Goal: Information Seeking & Learning: Learn about a topic

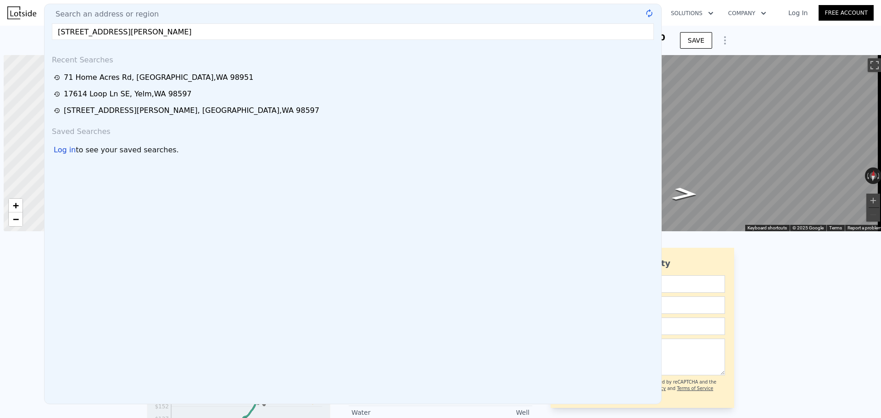
scroll to position [0, 4]
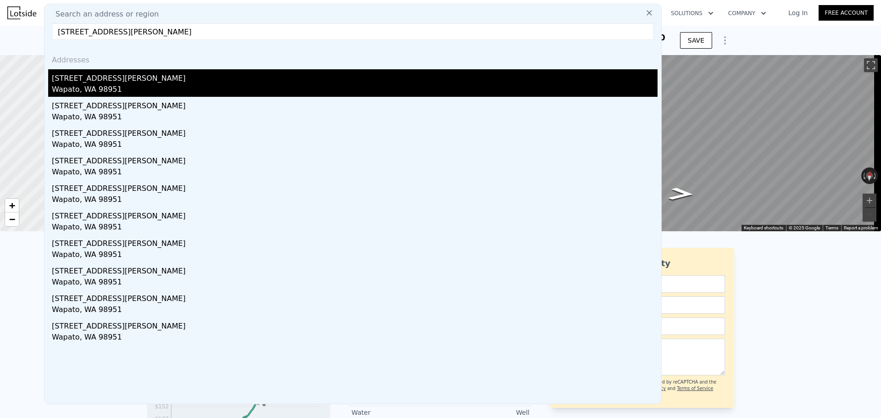
type input "[STREET_ADDRESS][PERSON_NAME]"
click at [139, 84] on div "[STREET_ADDRESS][PERSON_NAME]" at bounding box center [355, 76] width 606 height 15
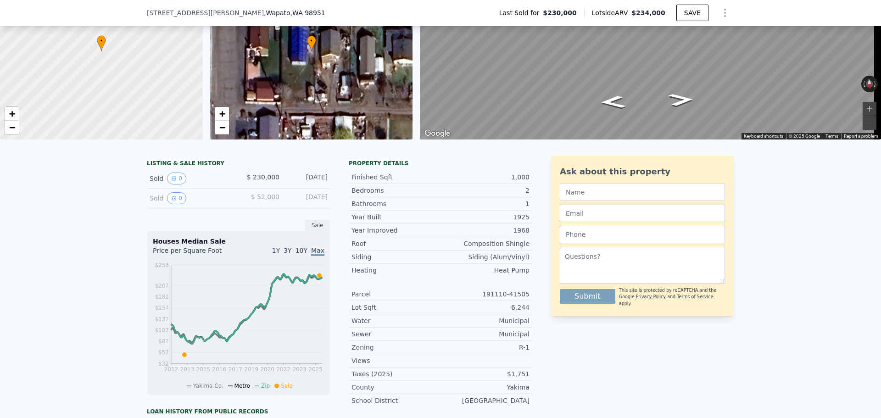
scroll to position [134, 0]
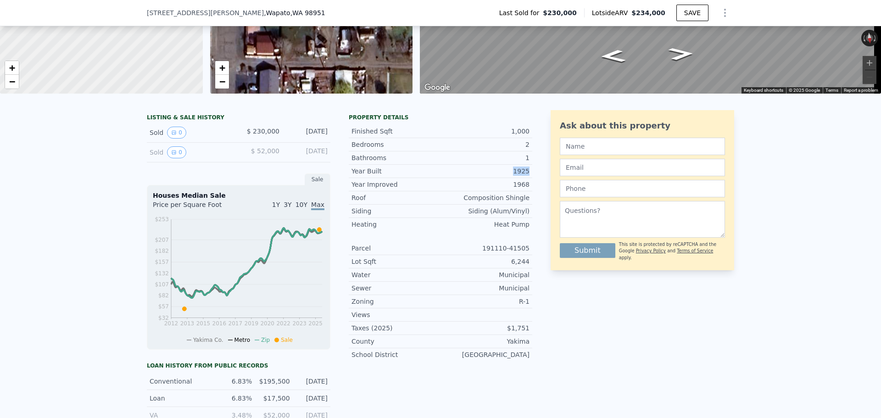
drag, startPoint x: 493, startPoint y: 180, endPoint x: 528, endPoint y: 180, distance: 34.9
click at [528, 178] on div "Year Built 1925" at bounding box center [441, 171] width 184 height 13
drag, startPoint x: 535, startPoint y: 192, endPoint x: 456, endPoint y: 192, distance: 78.5
click at [456, 192] on div "LISTING & SALE HISTORY Sold 0 $ 230,000 [DATE] Sold 0 $ 52,000 [DATE] Sale Hous…" at bounding box center [441, 325] width 588 height 431
drag, startPoint x: 396, startPoint y: 184, endPoint x: 347, endPoint y: 181, distance: 49.2
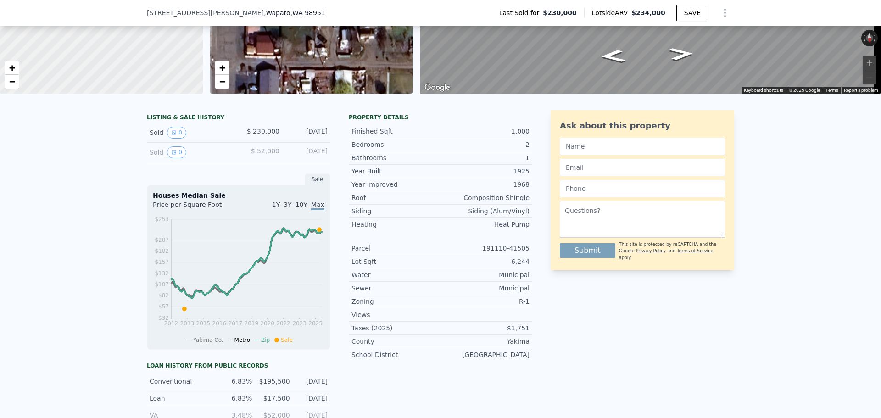
click at [389, 178] on div "Year Built 1925" at bounding box center [441, 171] width 184 height 13
drag, startPoint x: 347, startPoint y: 181, endPoint x: 528, endPoint y: 174, distance: 181.9
click at [528, 174] on div "Year Built 1925" at bounding box center [441, 171] width 184 height 13
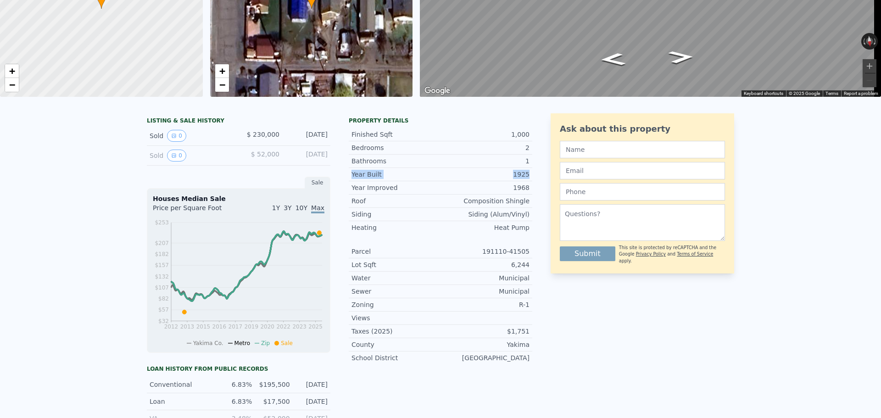
scroll to position [3, 0]
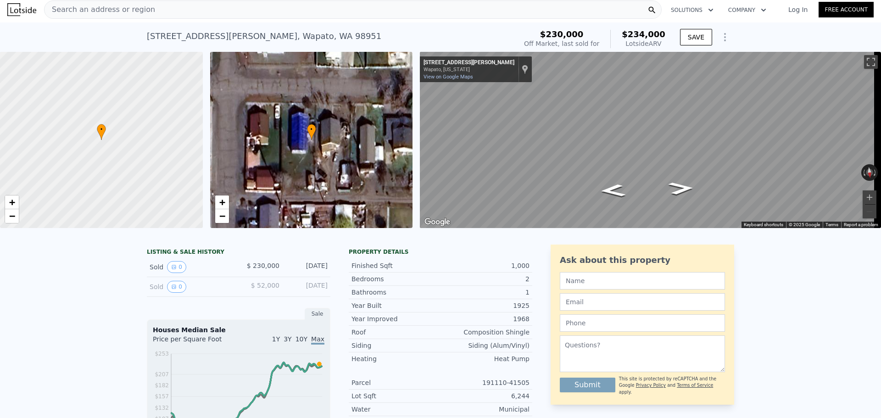
click at [260, 9] on div "Search an address or region" at bounding box center [353, 9] width 618 height 18
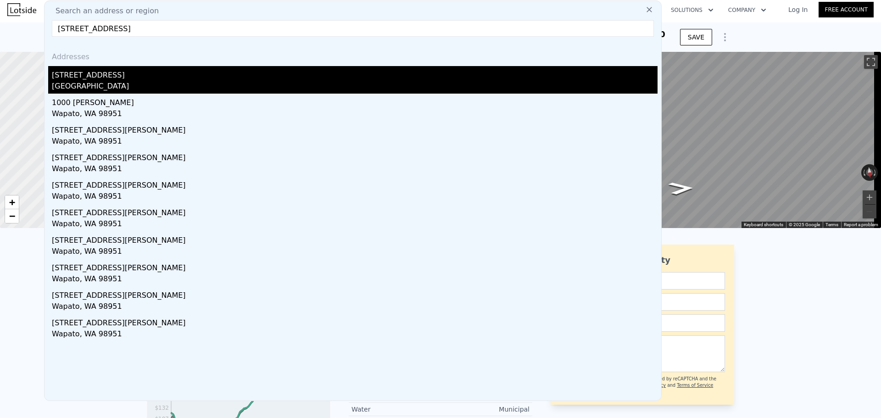
type input "[STREET_ADDRESS]"
click at [117, 84] on div "[GEOGRAPHIC_DATA]" at bounding box center [355, 87] width 606 height 13
type input "4"
type input "3"
type input "1616"
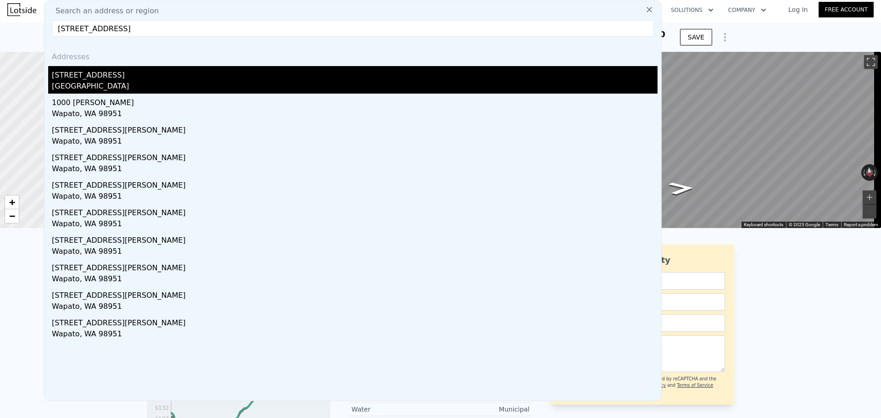
type input "3902"
type input "$ 211,000"
type input "4"
type input "$ 30,001"
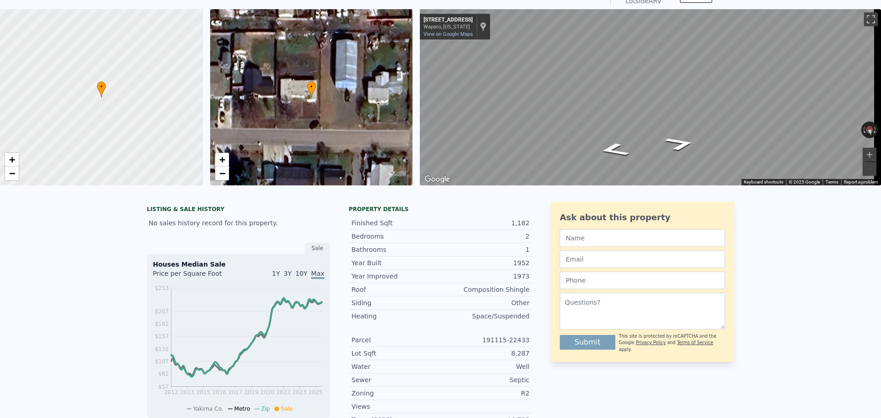
scroll to position [3, 0]
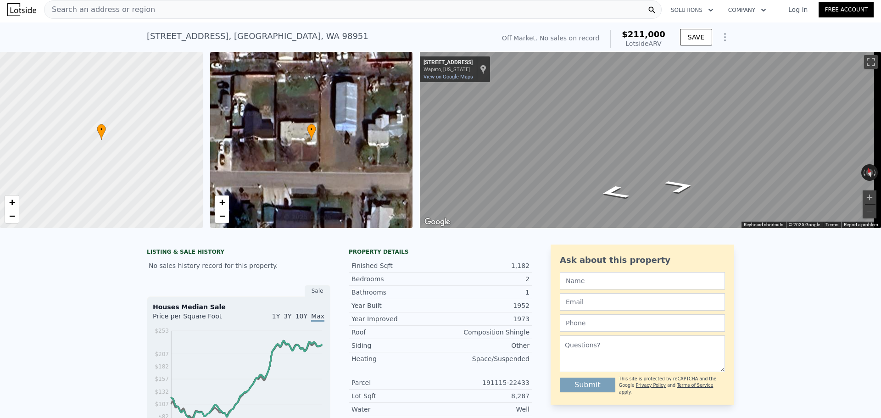
click at [220, 16] on div "Search an address or region" at bounding box center [353, 9] width 618 height 18
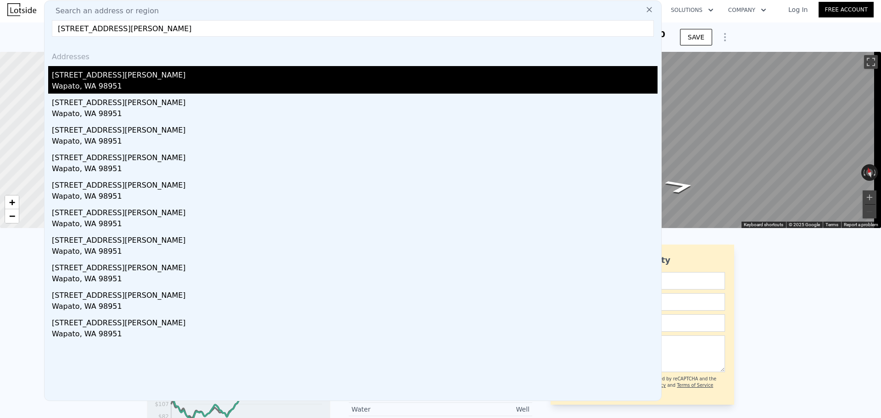
type input "[STREET_ADDRESS][PERSON_NAME]"
click at [187, 75] on div "[STREET_ADDRESS][PERSON_NAME]" at bounding box center [355, 73] width 606 height 15
type input "3"
type input "2"
type input "1344"
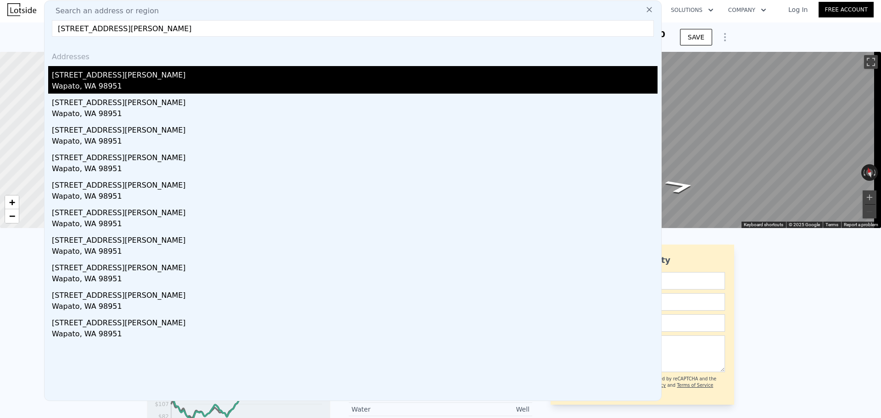
type input "11328"
type input "$ 234,000"
type input "5"
type input "-$ 28,639"
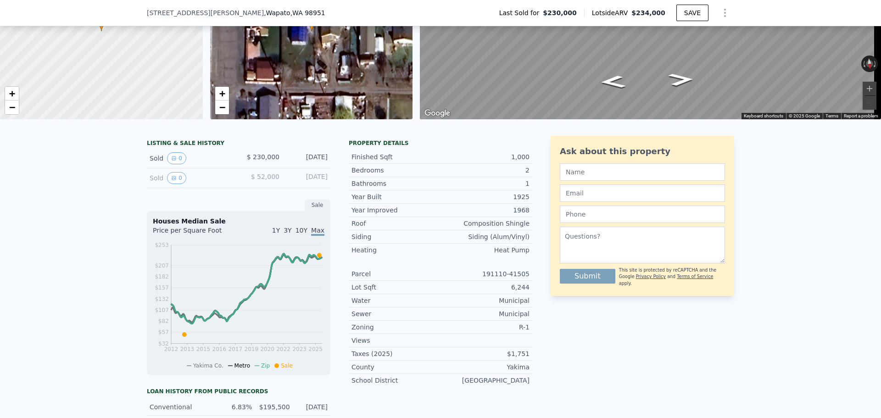
scroll to position [138, 0]
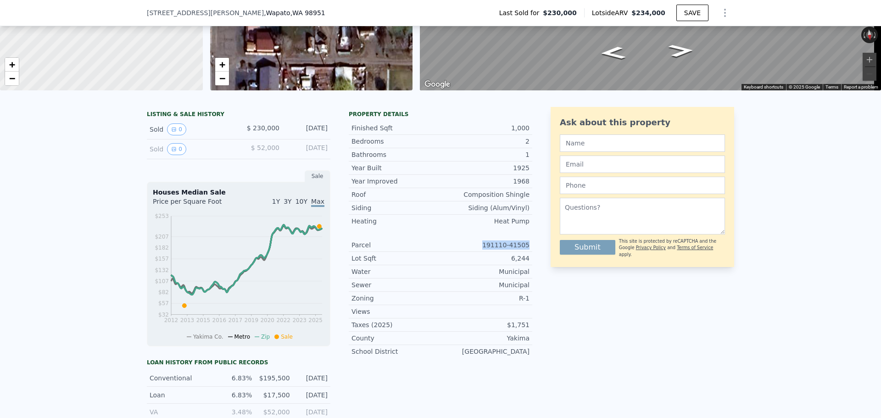
drag, startPoint x: 488, startPoint y: 252, endPoint x: 525, endPoint y: 249, distance: 37.3
click at [525, 249] on div "191110-41505" at bounding box center [485, 245] width 89 height 9
copy div "191110-41505"
type input "$ 232,000"
type input "-$ 30,498"
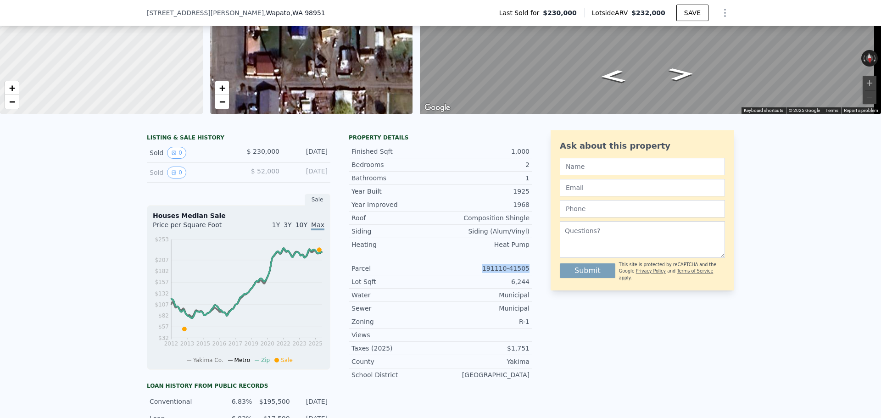
scroll to position [3, 0]
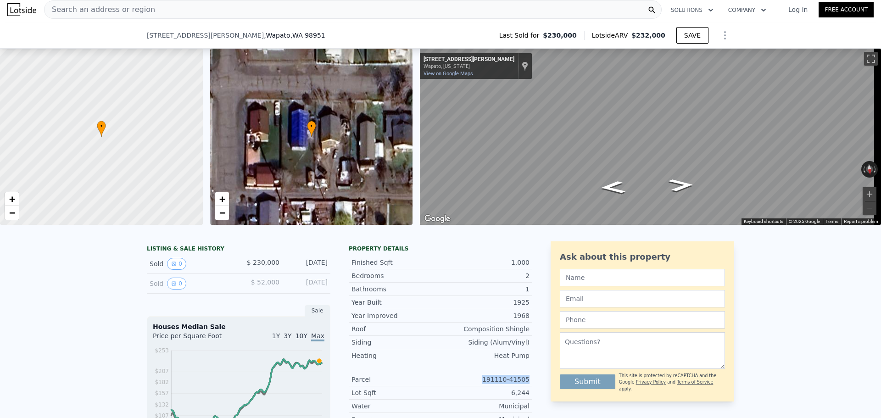
type input "$ 234,000"
type input "-$ 28,639"
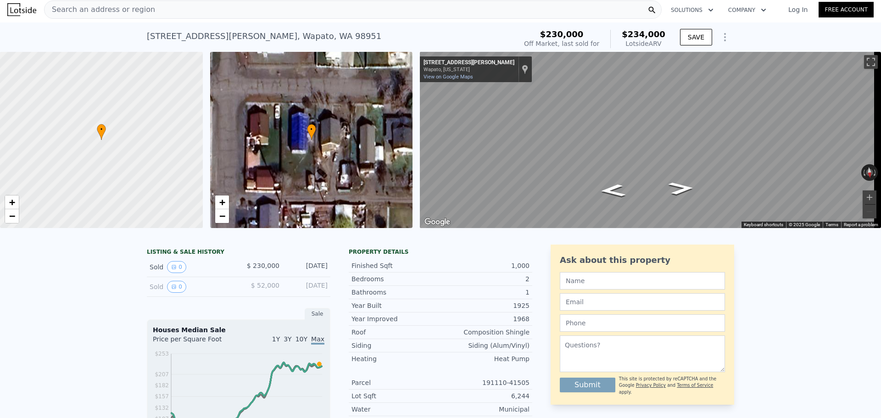
click at [264, 14] on div "Search an address or region" at bounding box center [353, 9] width 618 height 18
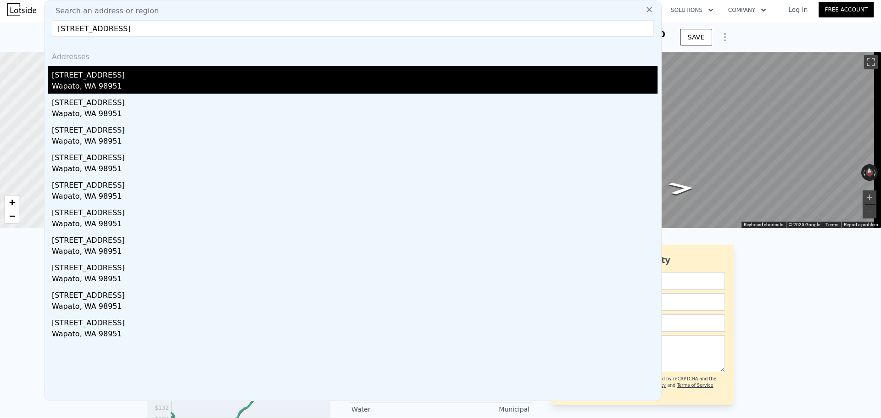
type input "[STREET_ADDRESS]"
click at [228, 83] on div "Wapato, WA 98951" at bounding box center [355, 87] width 606 height 13
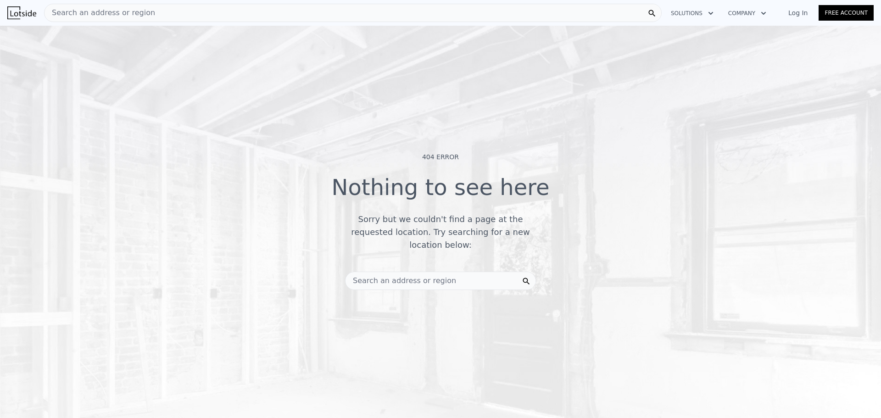
click at [387, 272] on div "Search an address or region" at bounding box center [401, 280] width 111 height 17
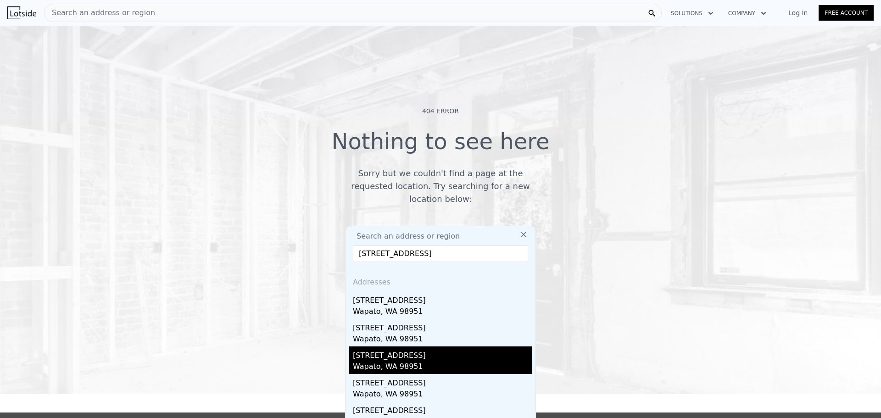
scroll to position [92, 0]
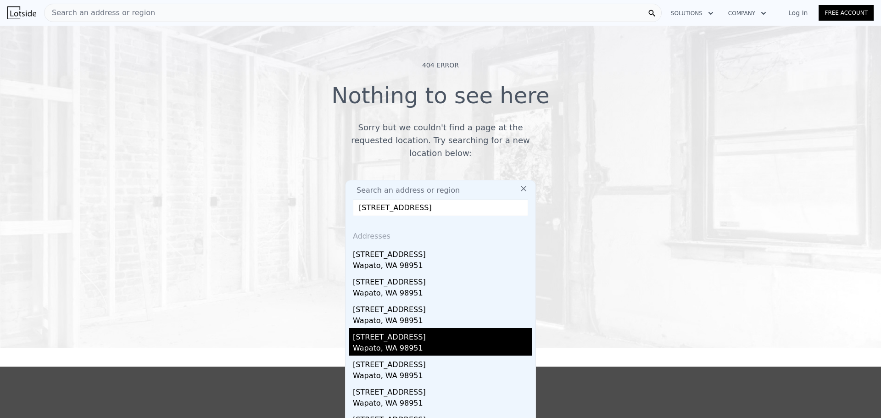
type input "[STREET_ADDRESS]"
click at [424, 343] on div "Wapato, WA 98951" at bounding box center [442, 349] width 179 height 13
